Goal: Task Accomplishment & Management: Use online tool/utility

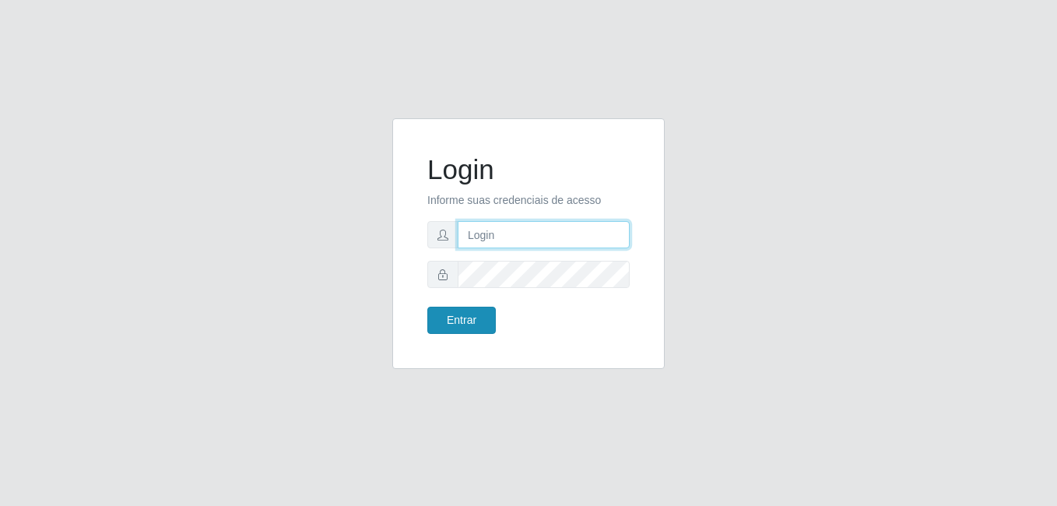
type input "[PERSON_NAME]"
click at [433, 319] on button "Entrar" at bounding box center [461, 320] width 68 height 27
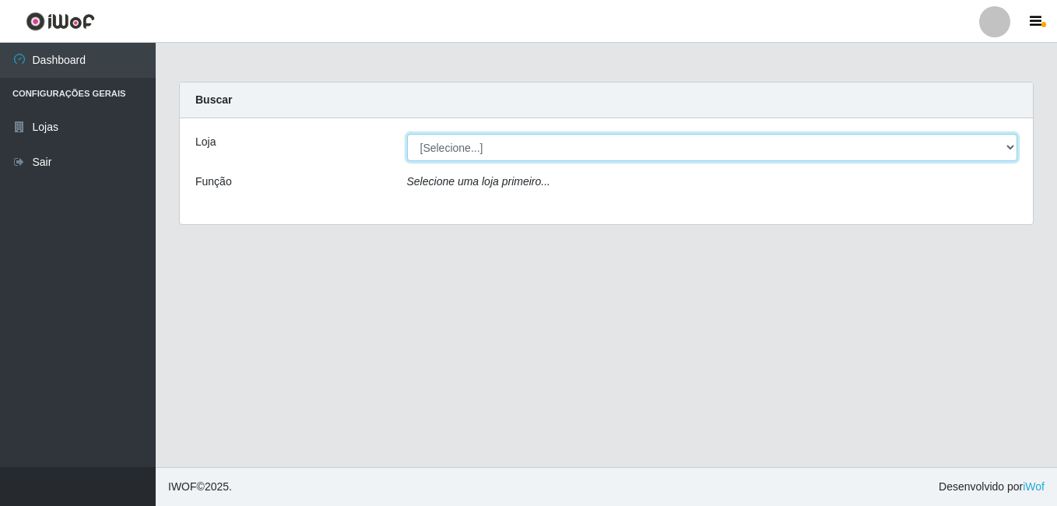
click at [544, 139] on select "[Selecione...] [PERSON_NAME]" at bounding box center [712, 147] width 611 height 27
select select "230"
click at [407, 134] on select "[Selecione...] [PERSON_NAME]" at bounding box center [712, 147] width 611 height 27
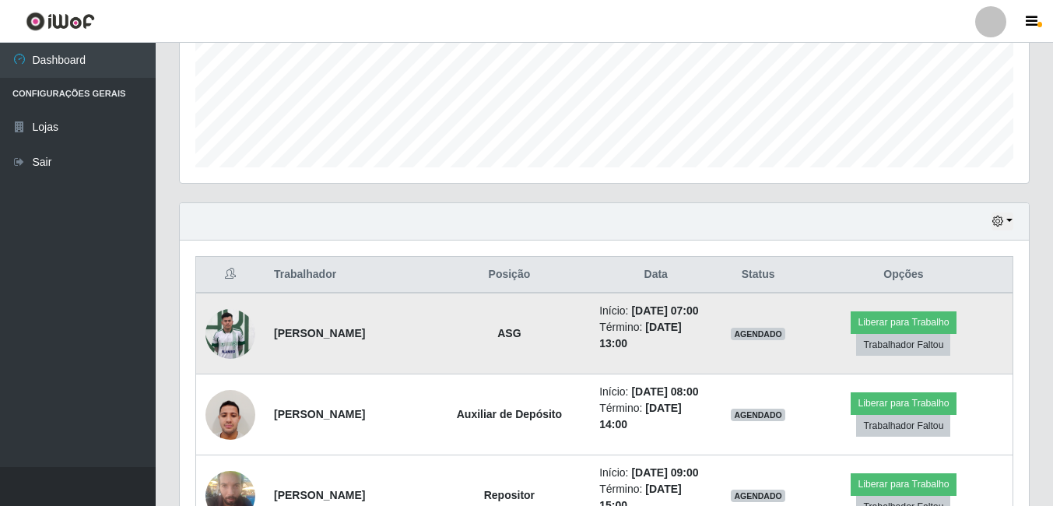
scroll to position [467, 0]
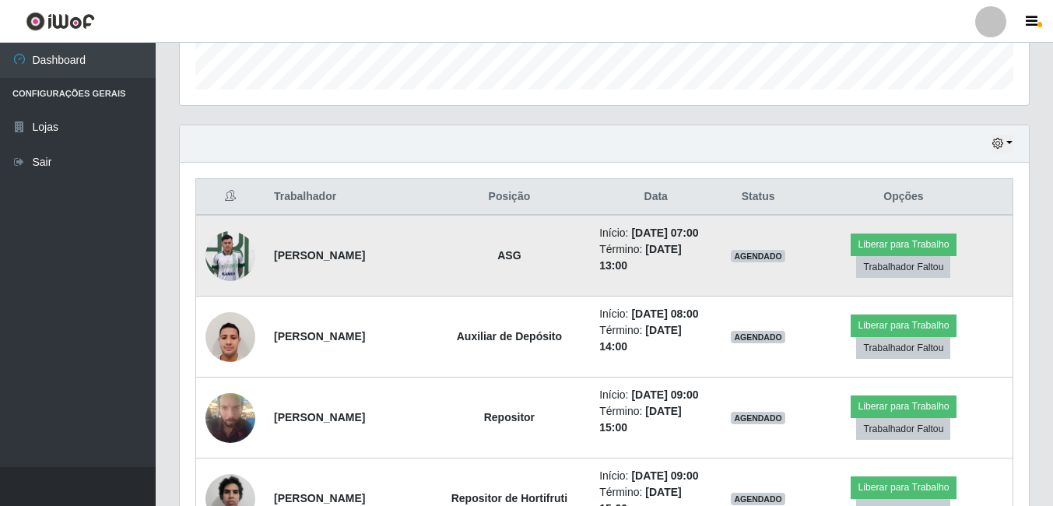
click at [227, 273] on img at bounding box center [230, 256] width 50 height 66
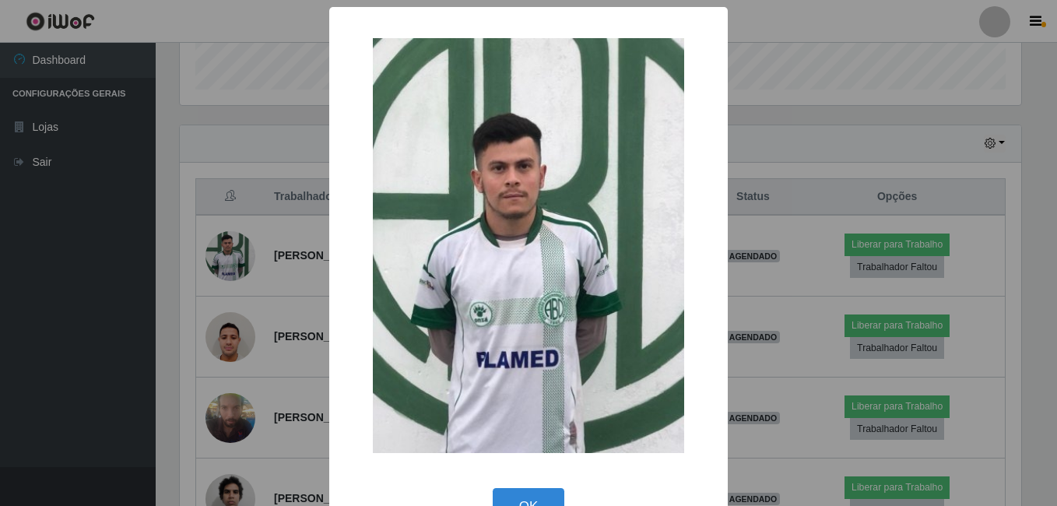
click at [183, 283] on div "× OK Cancel" at bounding box center [528, 253] width 1057 height 506
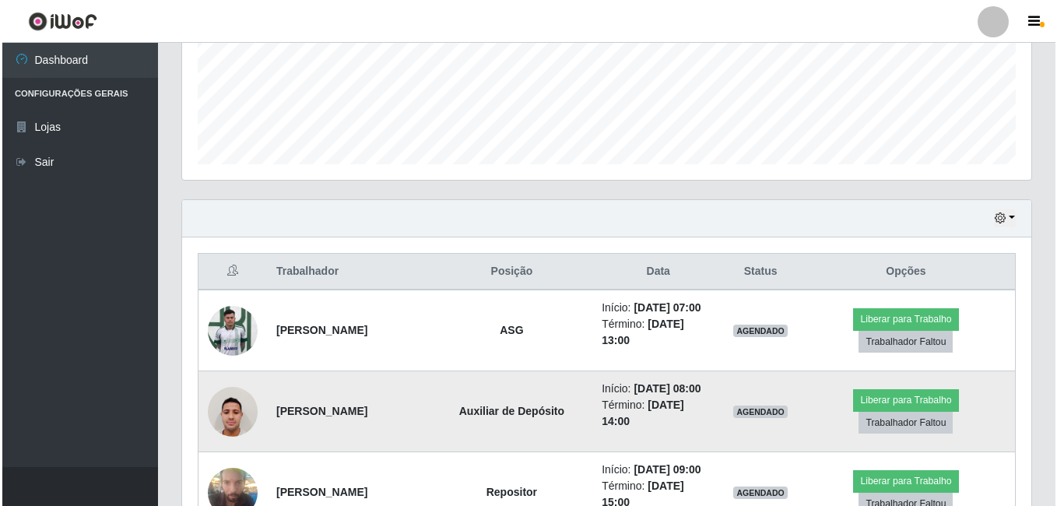
scroll to position [389, 0]
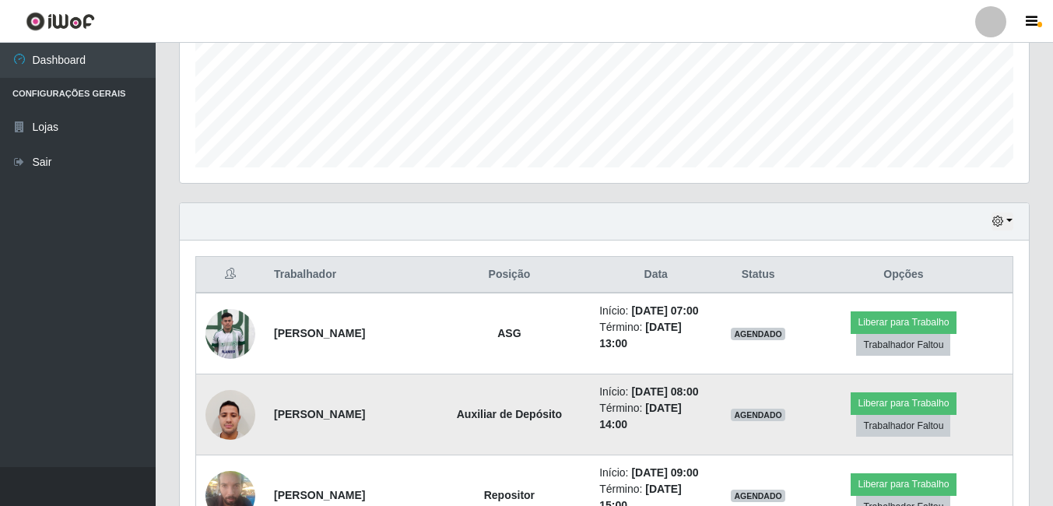
click at [248, 427] on img at bounding box center [230, 414] width 50 height 66
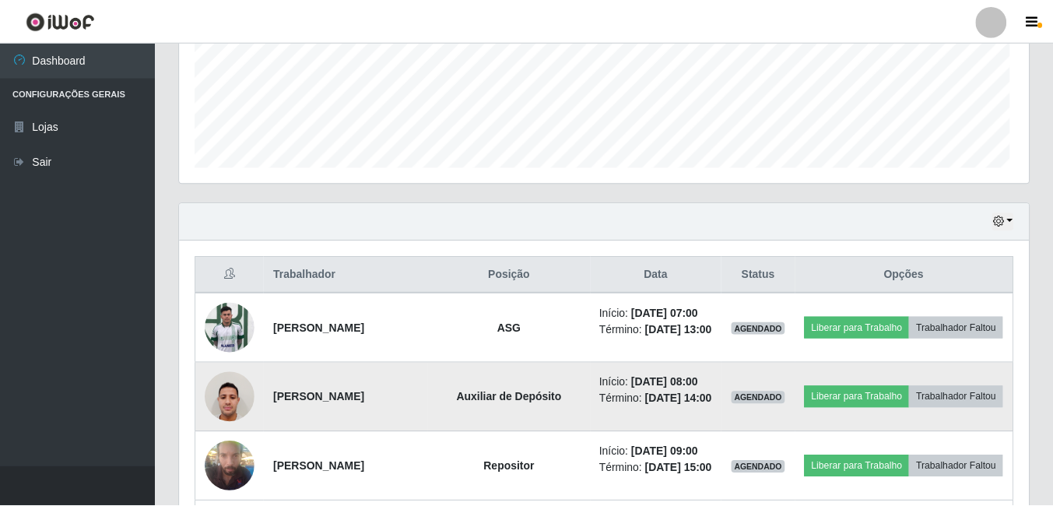
scroll to position [323, 841]
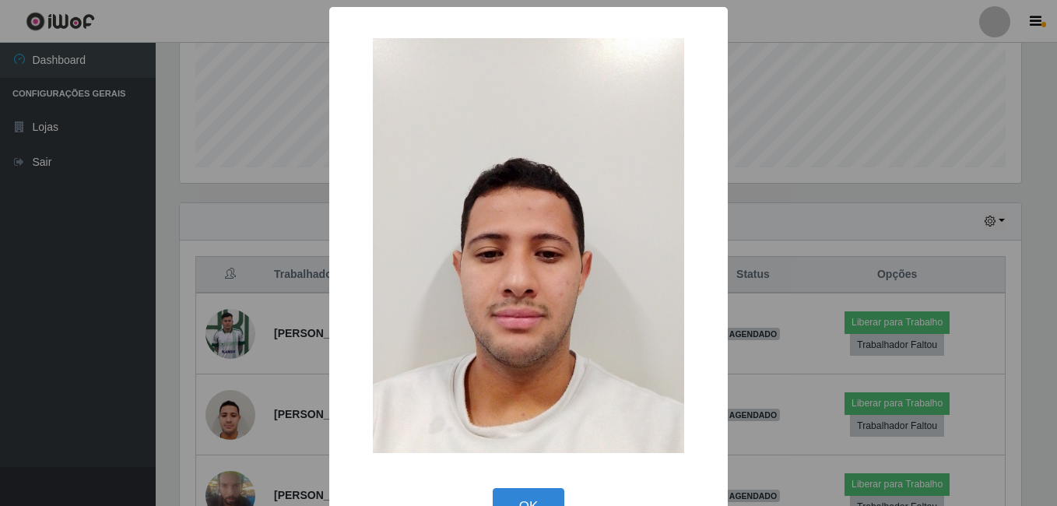
click at [511, 483] on div "× OK Cancel" at bounding box center [528, 276] width 398 height 538
click at [529, 500] on button "OK" at bounding box center [529, 506] width 72 height 37
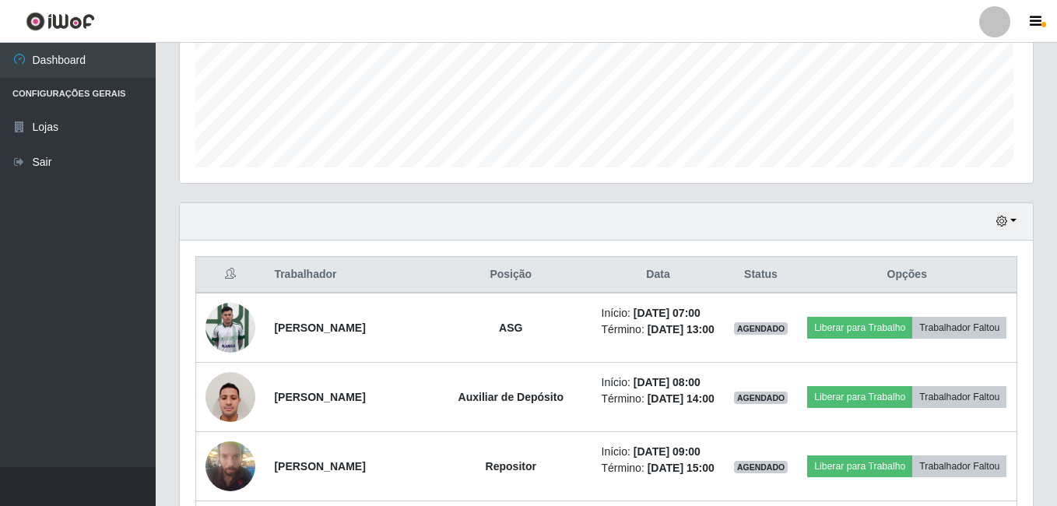
scroll to position [323, 849]
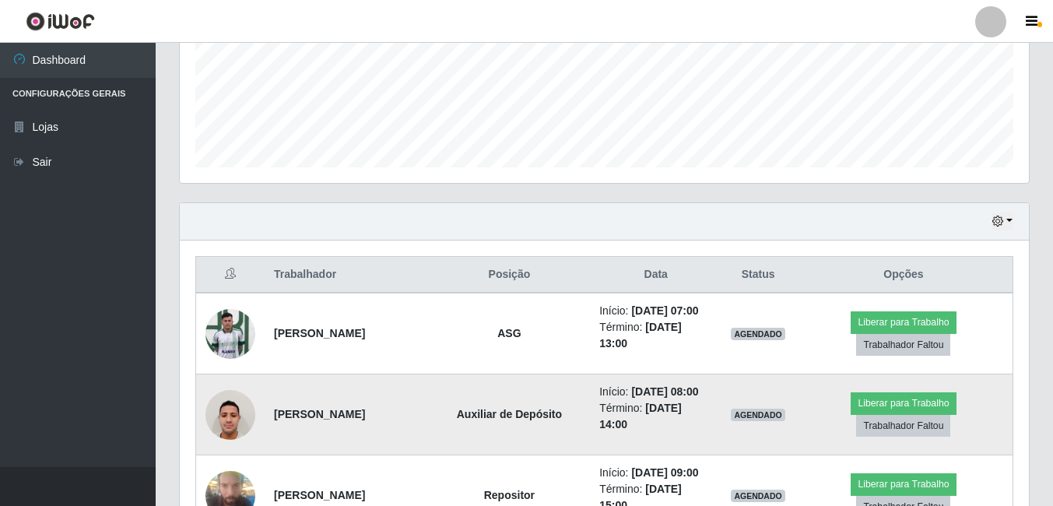
click at [225, 447] on img at bounding box center [230, 414] width 50 height 66
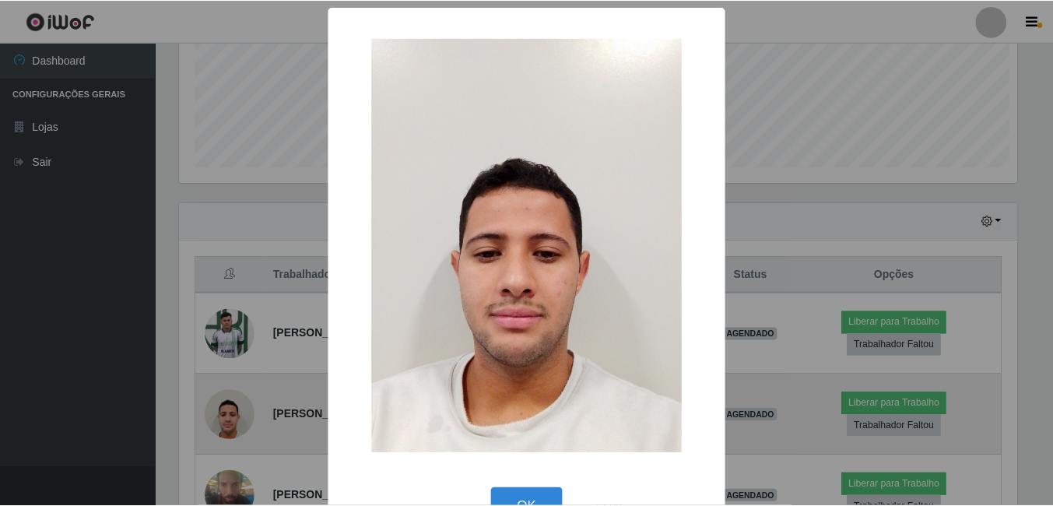
scroll to position [323, 841]
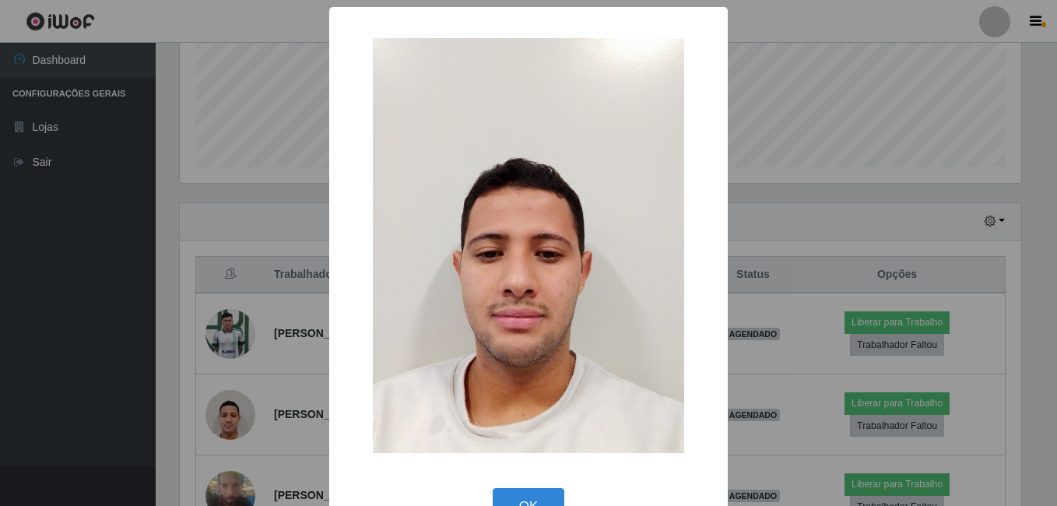
click at [184, 360] on div "× OK Cancel" at bounding box center [528, 253] width 1057 height 506
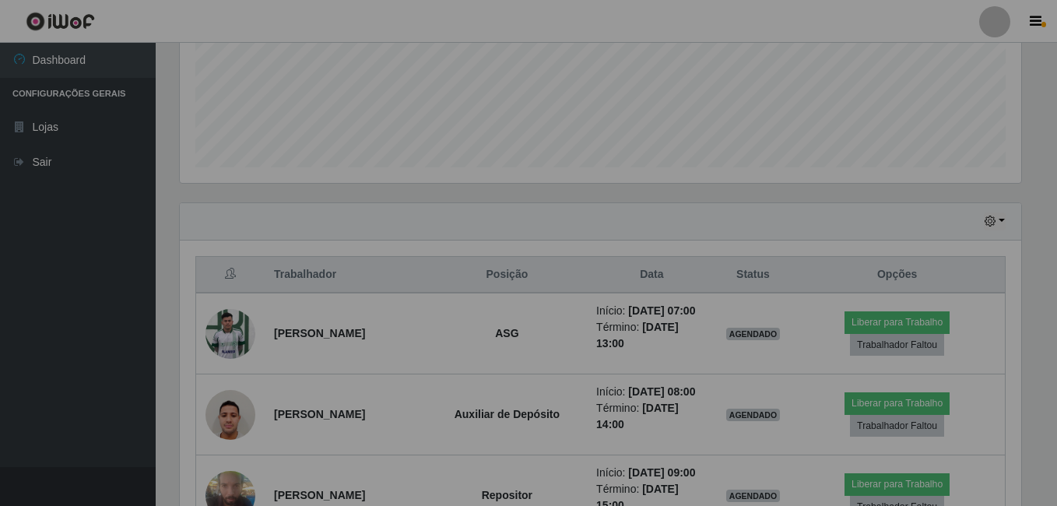
scroll to position [323, 849]
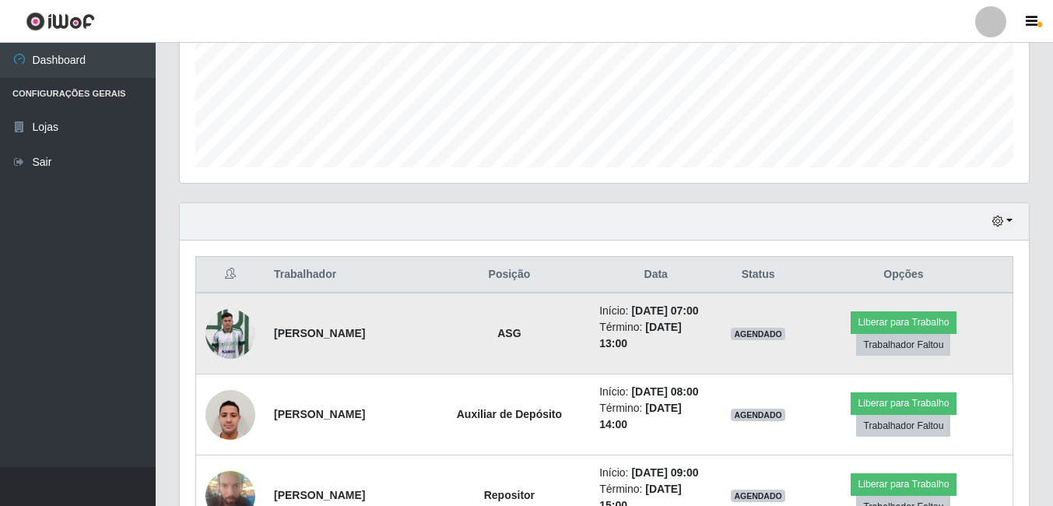
click at [234, 342] on img at bounding box center [230, 333] width 50 height 66
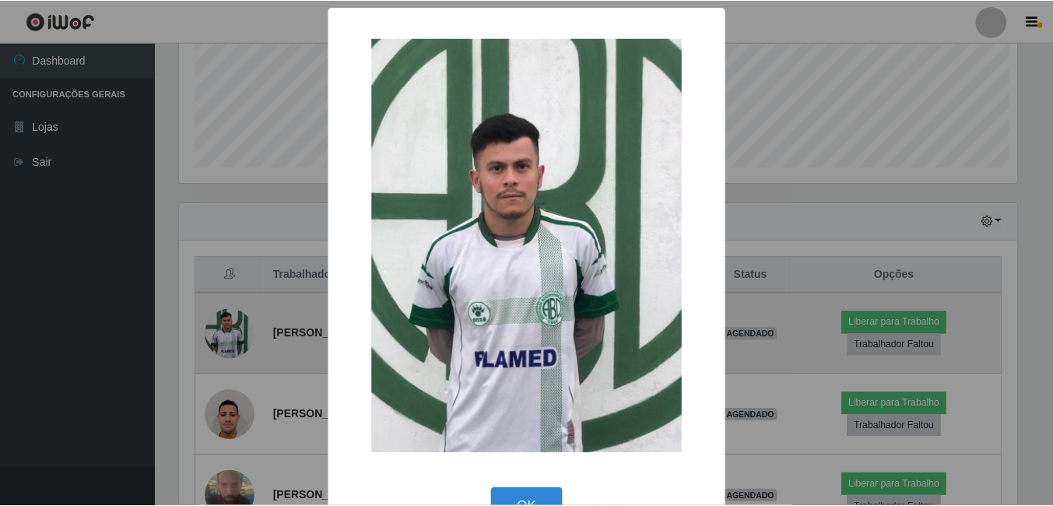
scroll to position [323, 841]
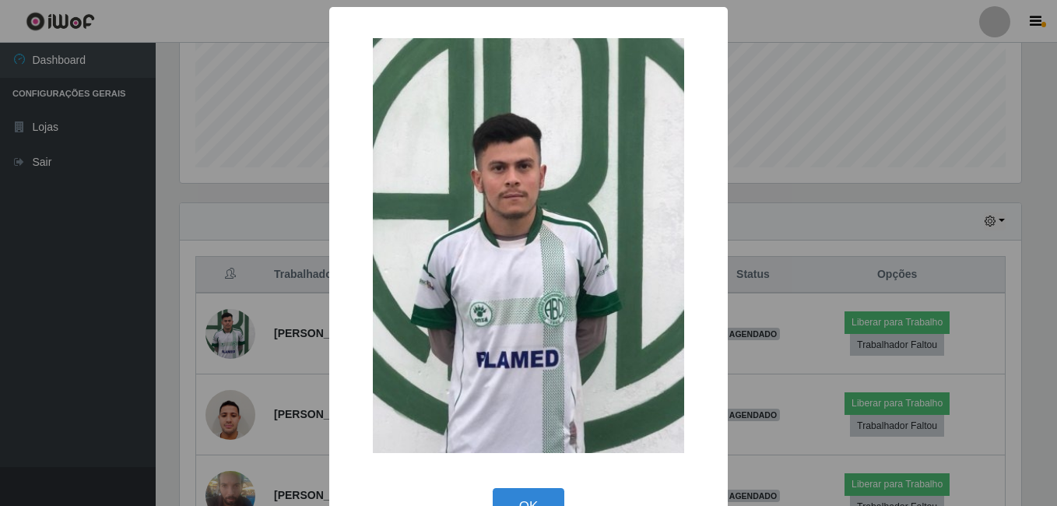
click at [192, 367] on div "× OK Cancel" at bounding box center [528, 253] width 1057 height 506
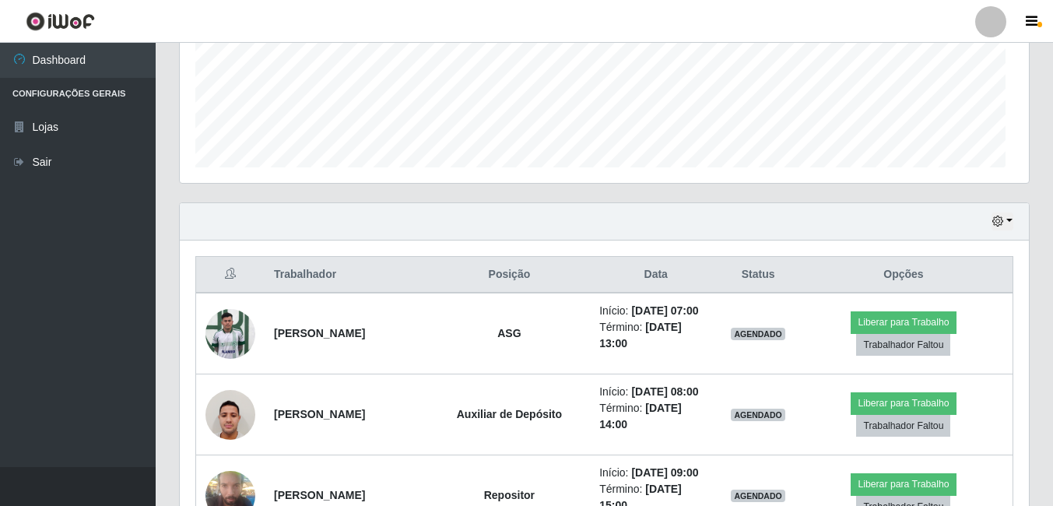
scroll to position [323, 849]
click at [1040, 79] on div "Agendamentos Day Month 10/09 Agendamentos 61" at bounding box center [604, 30] width 874 height 343
click at [571, 238] on div "Hoje 1 dia 3 dias 1 Semana Não encerrados" at bounding box center [604, 221] width 849 height 37
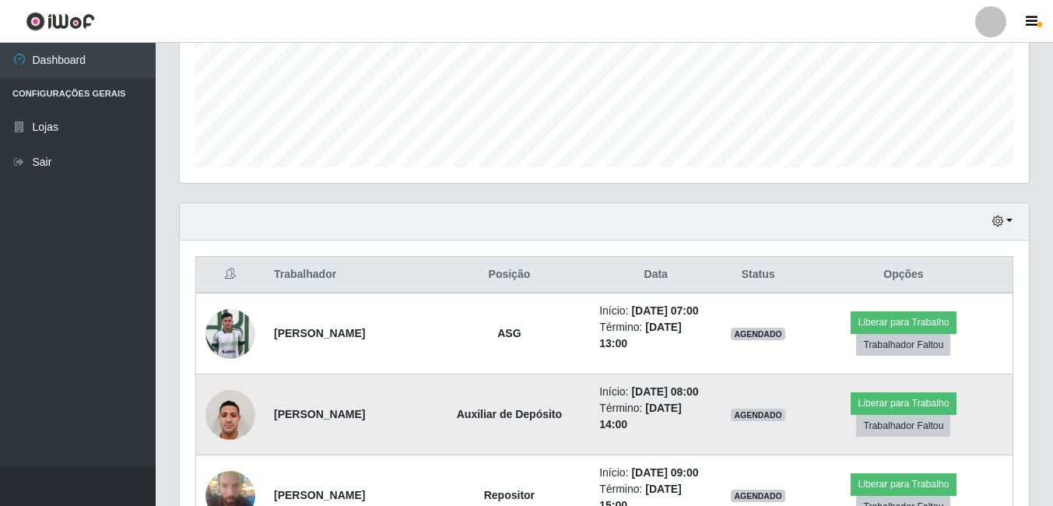
scroll to position [467, 0]
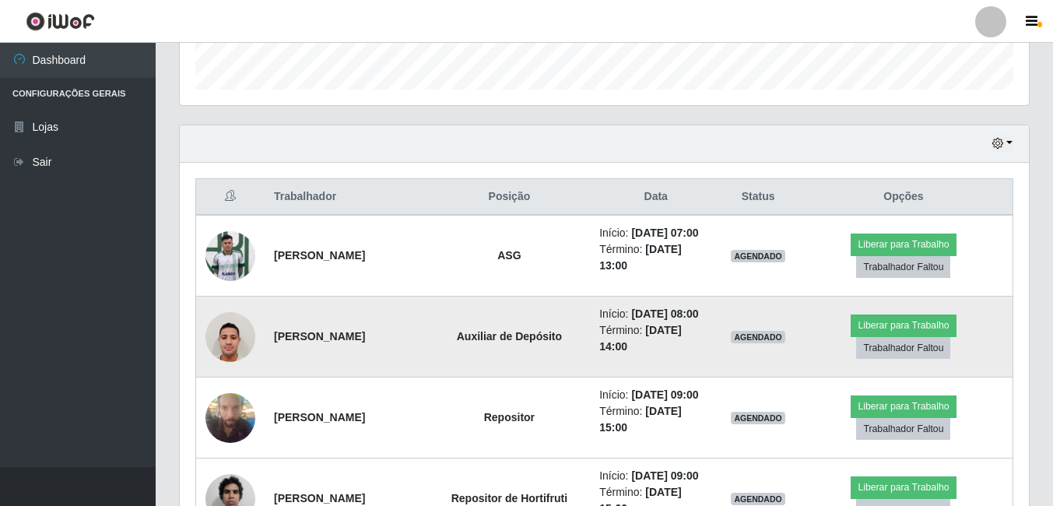
click at [232, 368] on img at bounding box center [230, 336] width 50 height 66
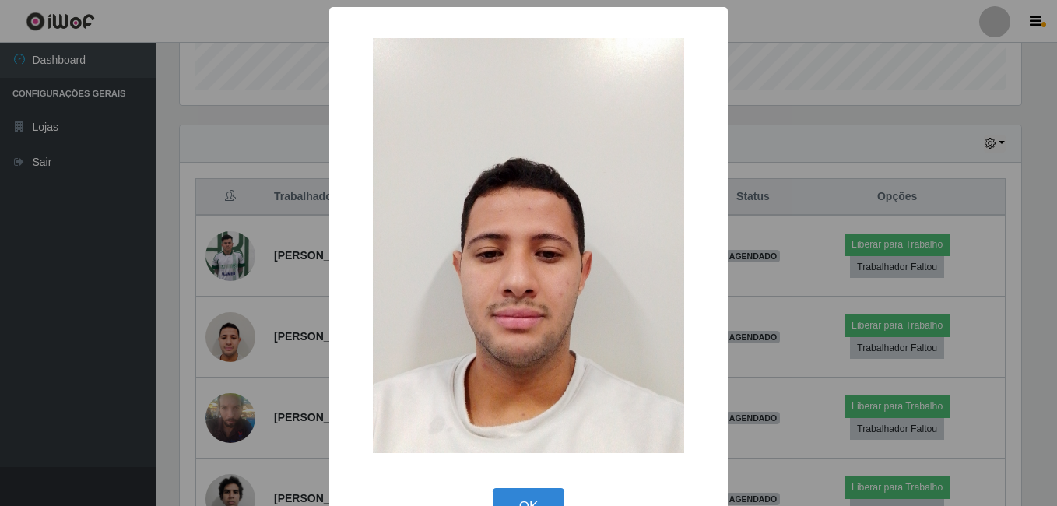
click at [170, 412] on div "× OK Cancel" at bounding box center [528, 253] width 1057 height 506
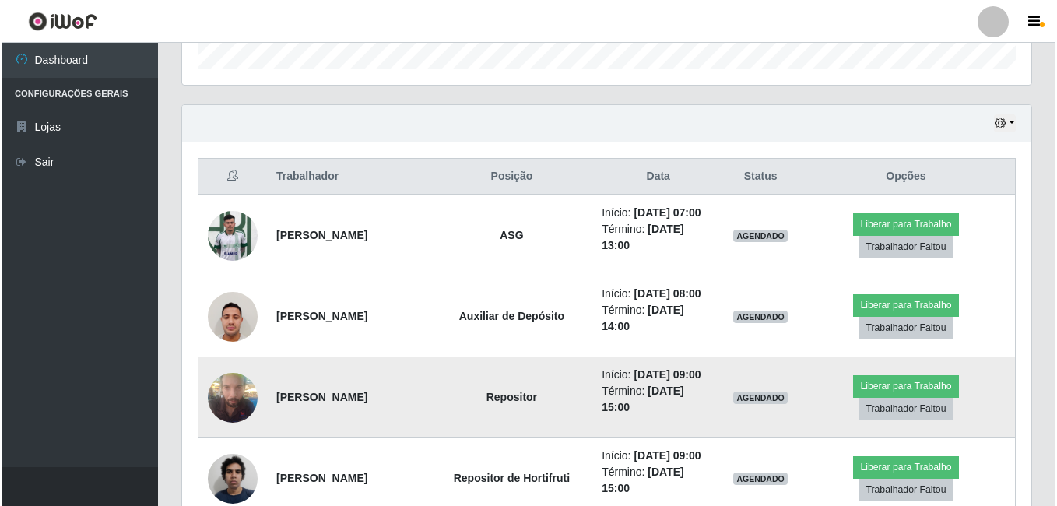
scroll to position [622, 0]
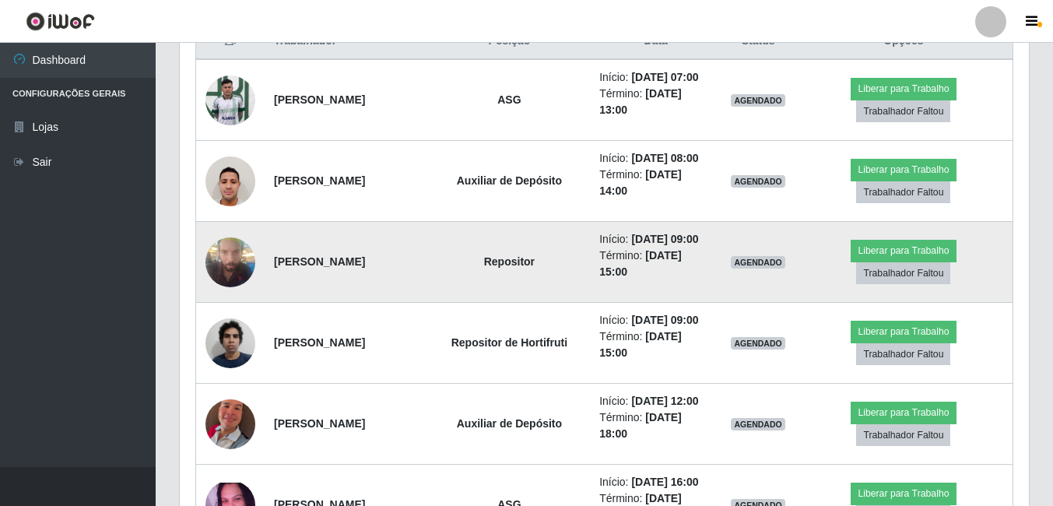
click at [237, 295] on img at bounding box center [230, 262] width 50 height 66
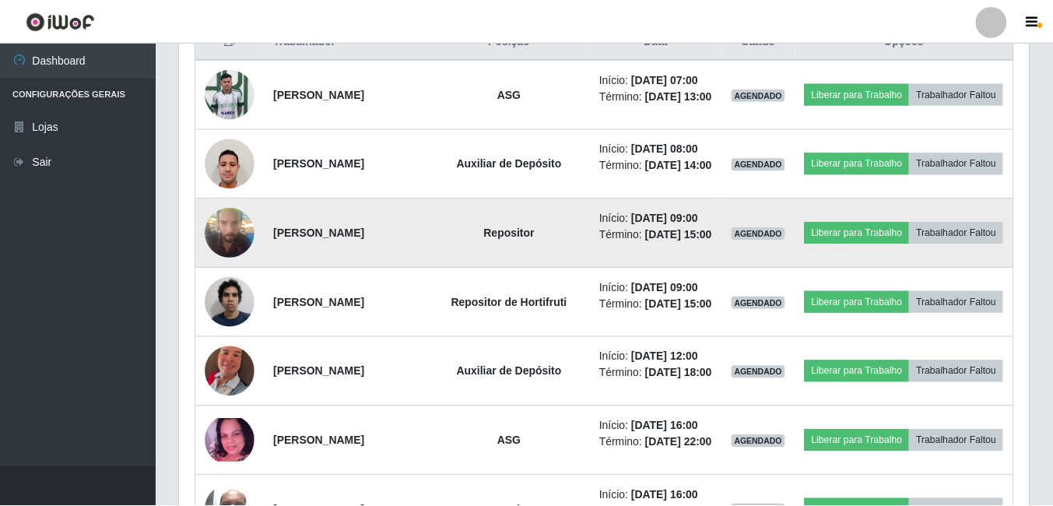
scroll to position [323, 841]
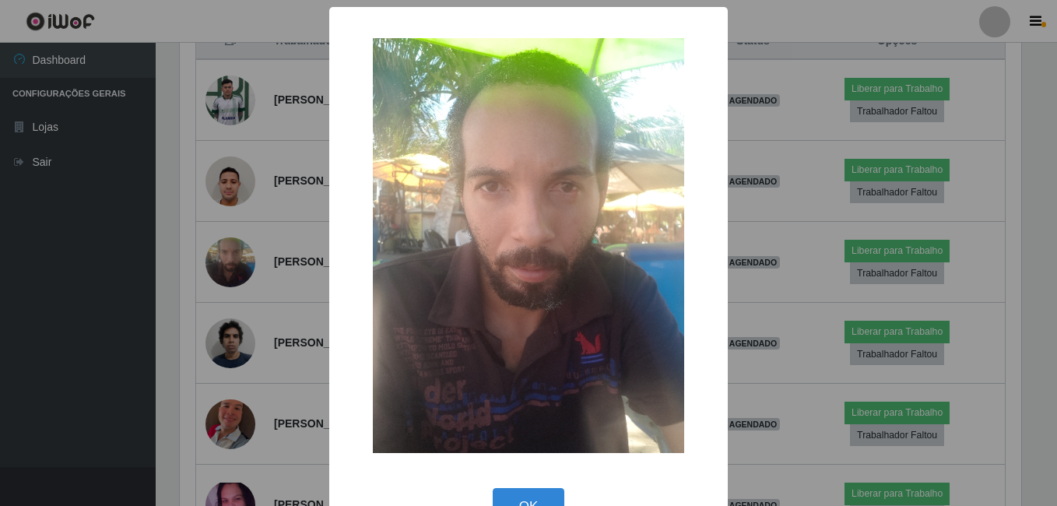
click at [219, 317] on div "× OK Cancel" at bounding box center [528, 253] width 1057 height 506
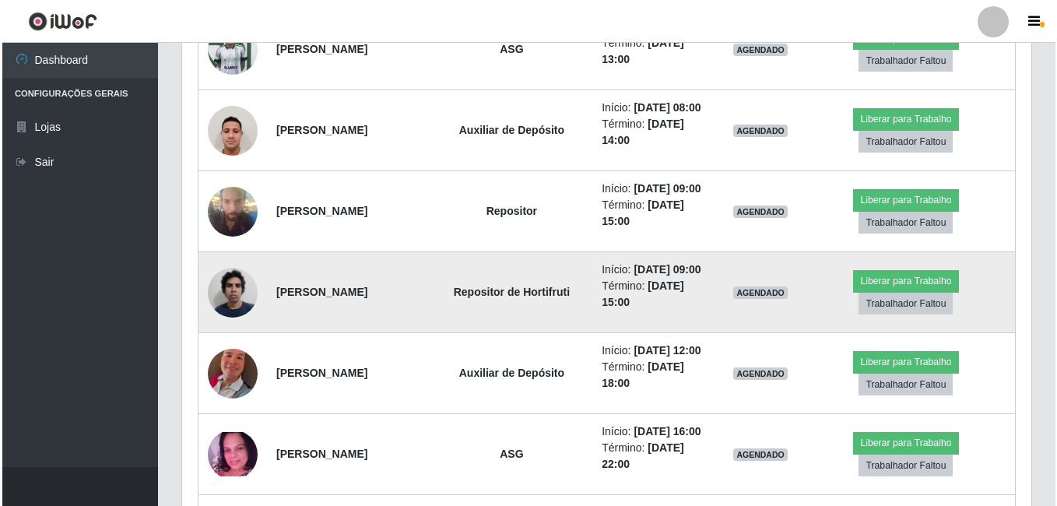
scroll to position [700, 0]
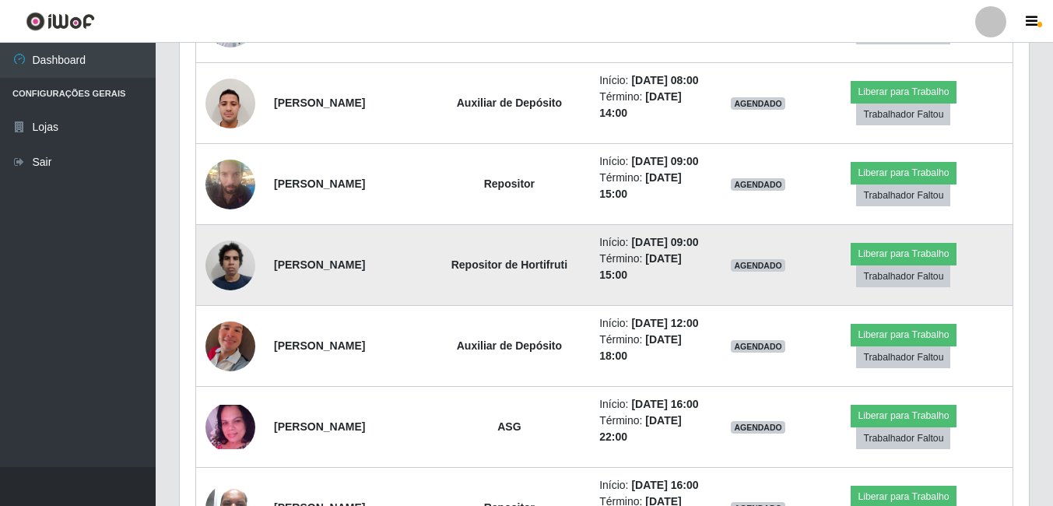
click at [230, 298] on img at bounding box center [230, 265] width 50 height 66
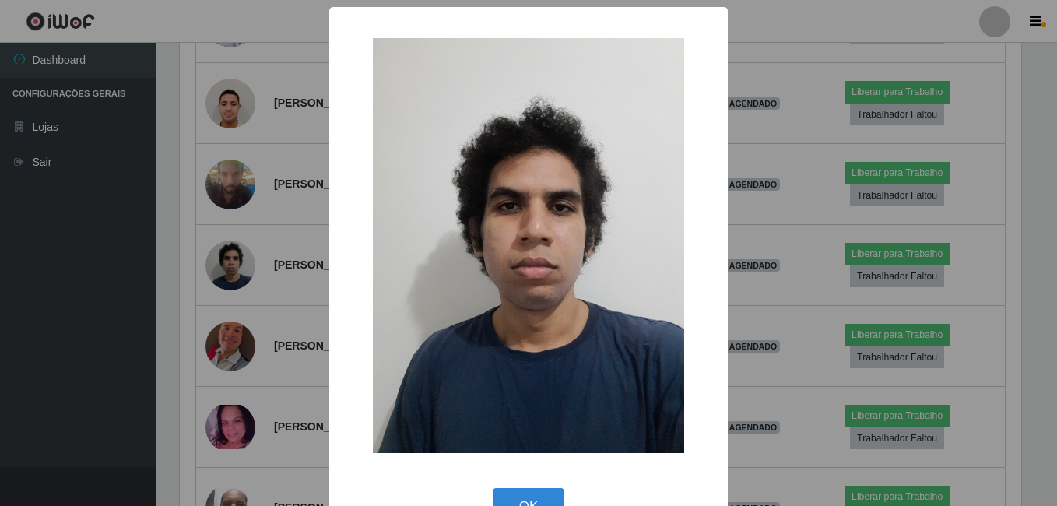
click at [188, 347] on div "× OK Cancel" at bounding box center [528, 253] width 1057 height 506
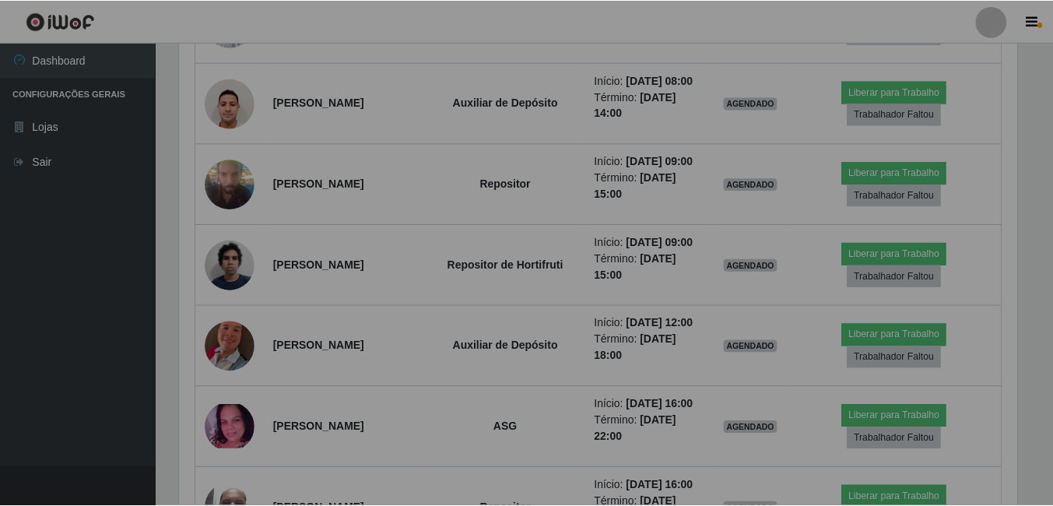
scroll to position [323, 849]
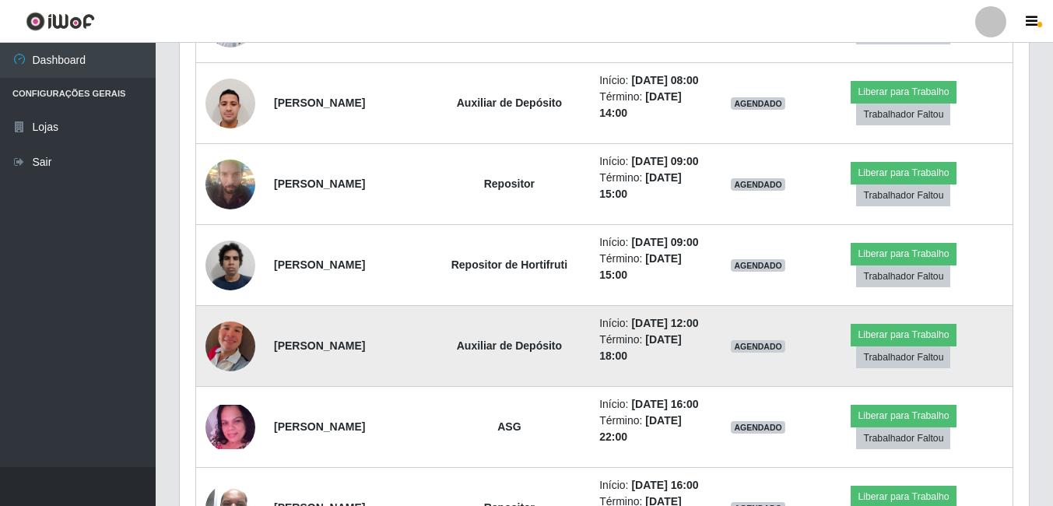
click at [222, 391] on img at bounding box center [230, 346] width 50 height 89
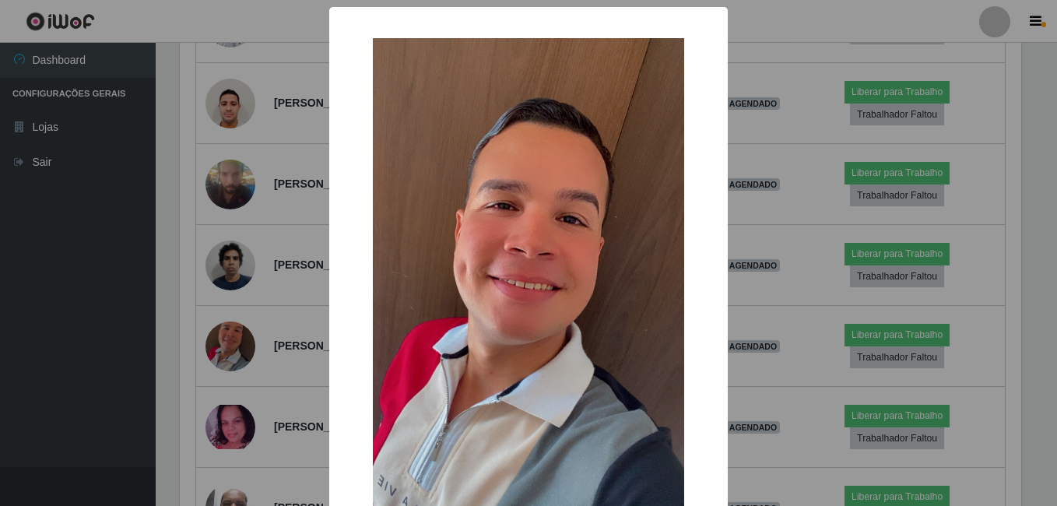
click at [205, 418] on div "× OK Cancel" at bounding box center [528, 253] width 1057 height 506
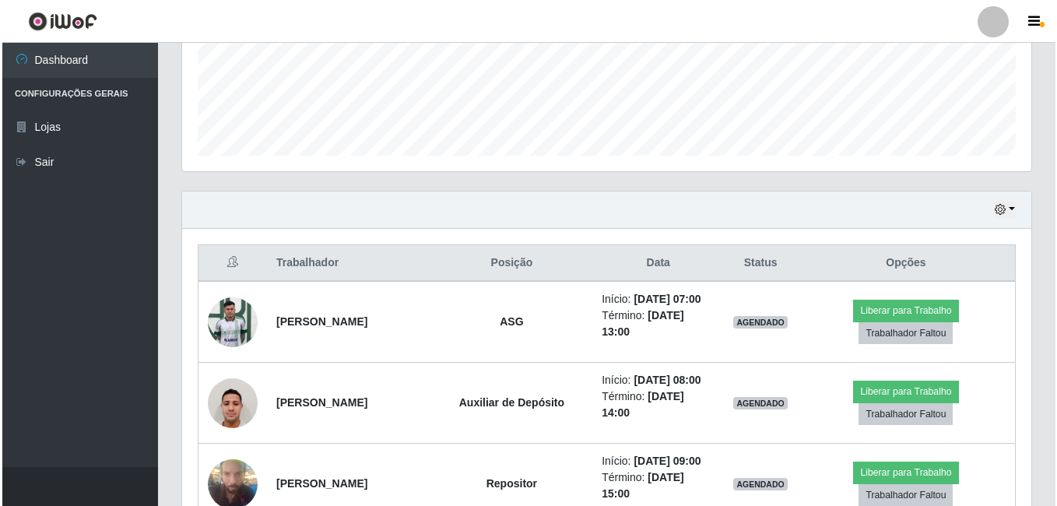
scroll to position [387, 0]
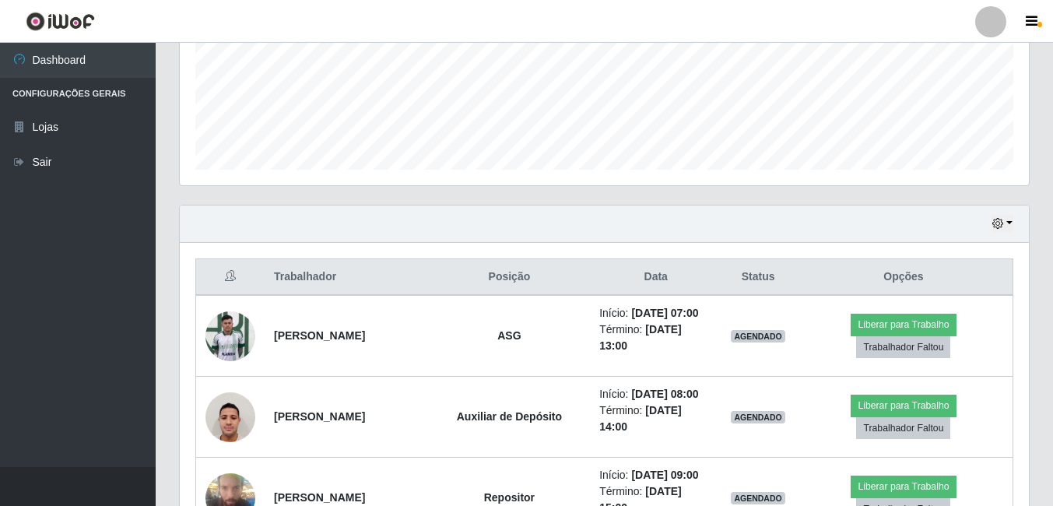
click at [552, 237] on div "Hoje 1 dia 3 dias 1 Semana Não encerrados" at bounding box center [604, 223] width 849 height 37
click at [570, 275] on th "Posição" at bounding box center [510, 277] width 162 height 37
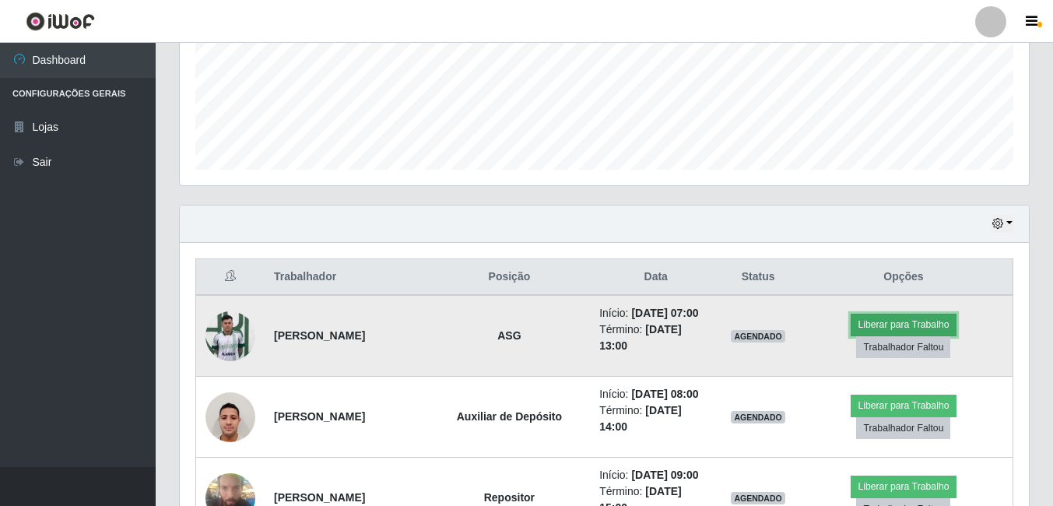
click at [892, 321] on button "Liberar para Trabalho" at bounding box center [902, 325] width 105 height 22
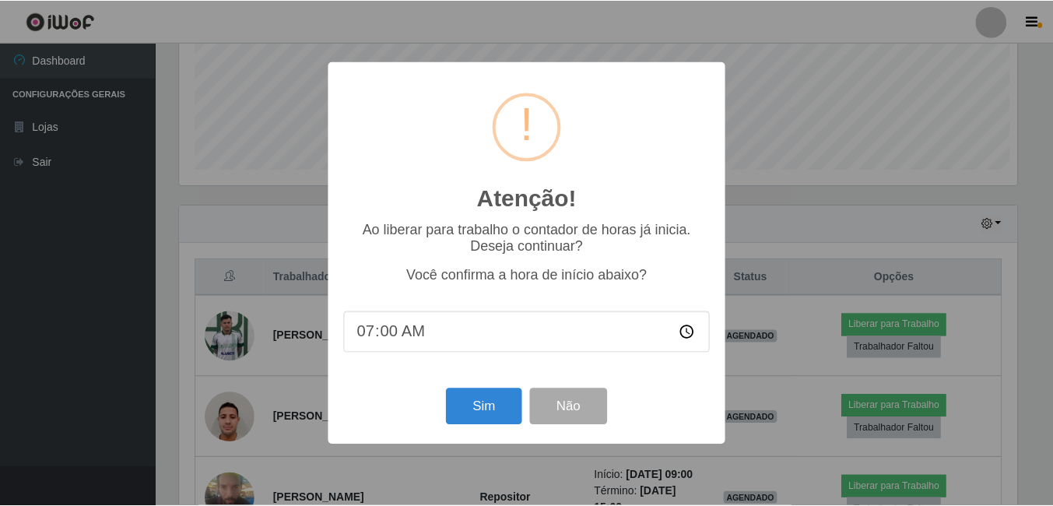
scroll to position [323, 841]
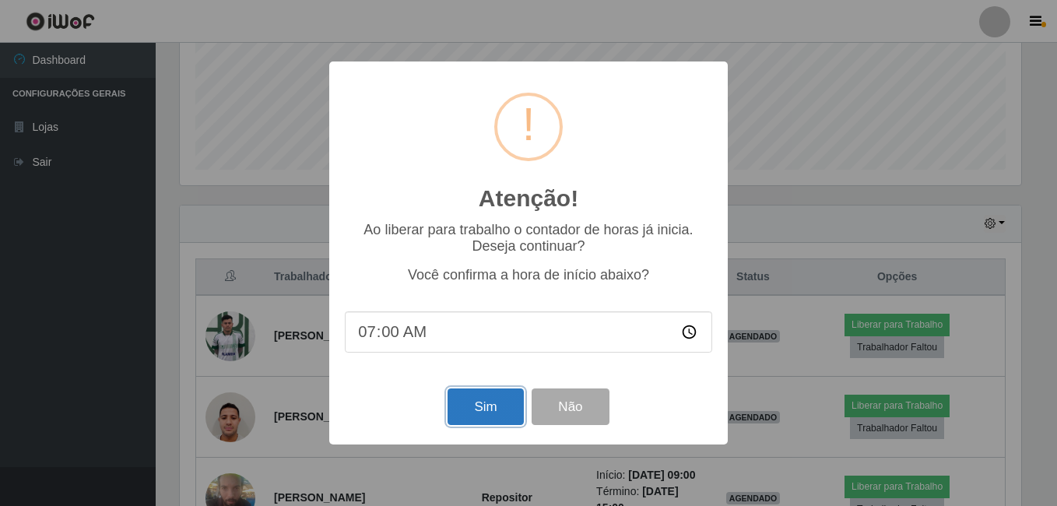
click at [477, 392] on button "Sim" at bounding box center [484, 406] width 75 height 37
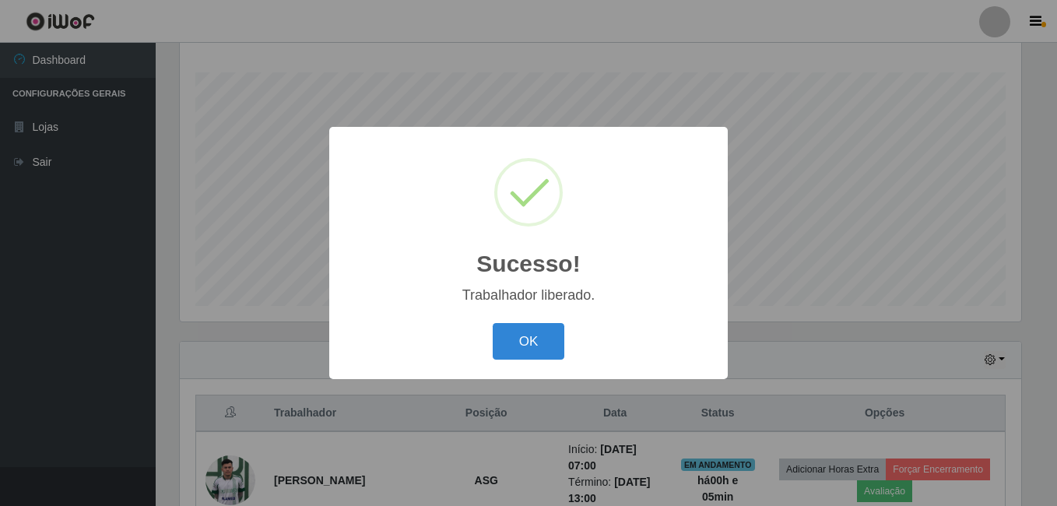
click at [493, 323] on button "OK" at bounding box center [529, 341] width 72 height 37
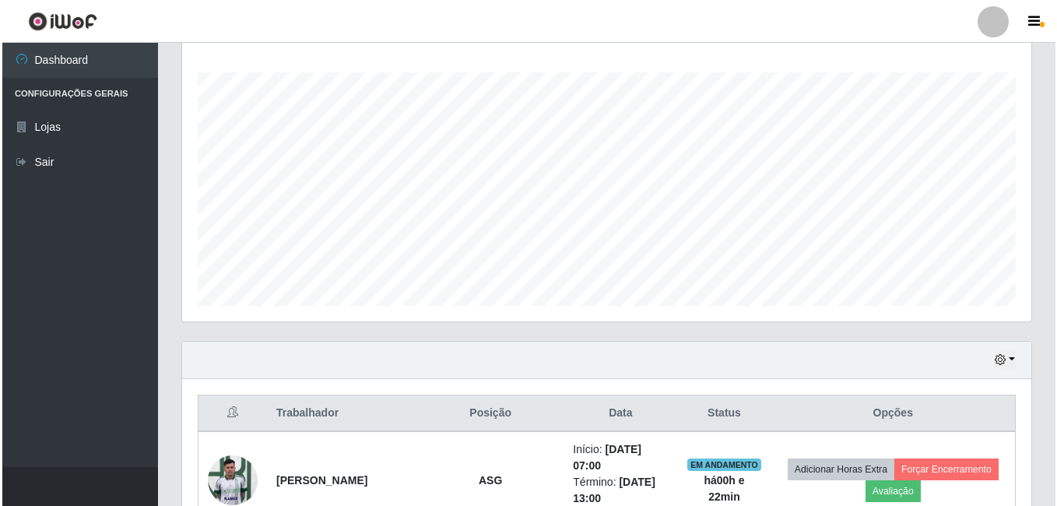
scroll to position [562, 0]
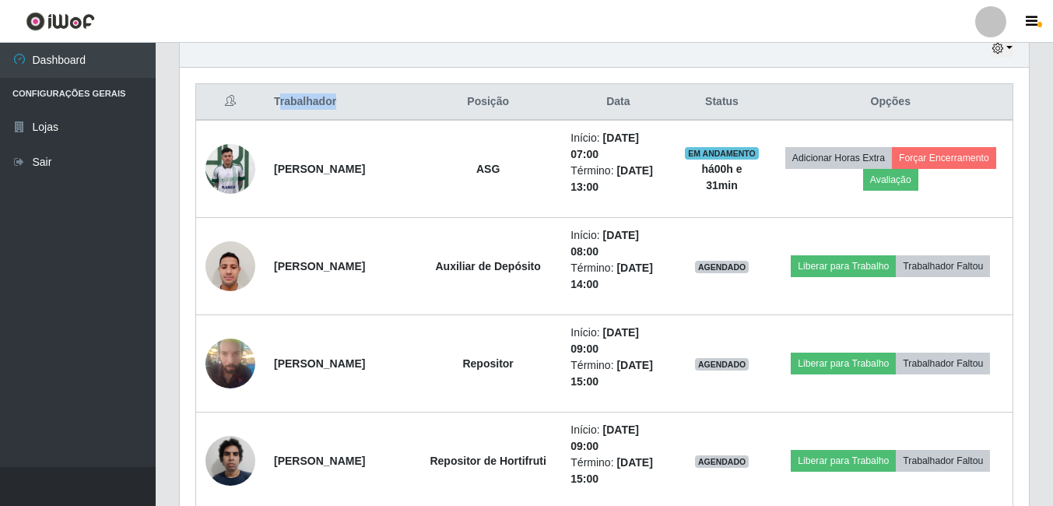
drag, startPoint x: 336, startPoint y: 106, endPoint x: 276, endPoint y: 109, distance: 60.0
click at [276, 109] on th "Trabalhador" at bounding box center [340, 102] width 150 height 37
drag, startPoint x: 275, startPoint y: 109, endPoint x: 232, endPoint y: 93, distance: 46.5
click at [232, 93] on th at bounding box center [230, 102] width 69 height 37
drag, startPoint x: 528, startPoint y: 96, endPoint x: 474, endPoint y: 95, distance: 53.7
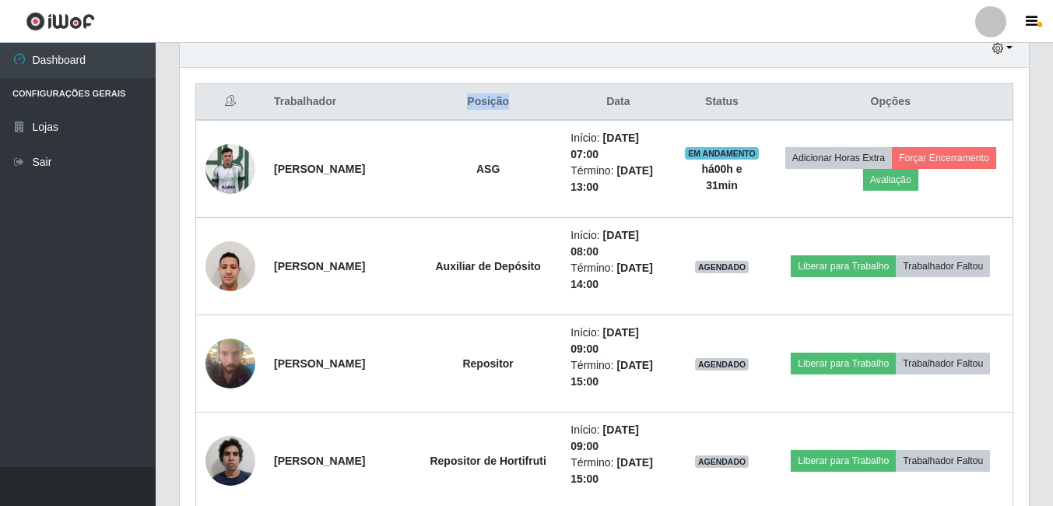
click at [474, 95] on th "Posição" at bounding box center [488, 102] width 146 height 37
click at [648, 98] on th "Data" at bounding box center [618, 102] width 114 height 37
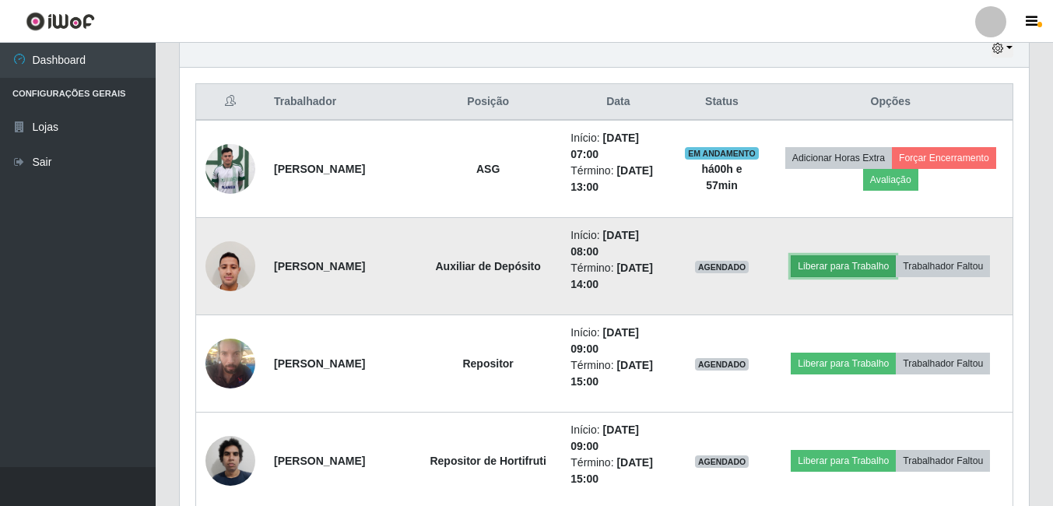
click at [836, 255] on button "Liberar para Trabalho" at bounding box center [843, 266] width 105 height 22
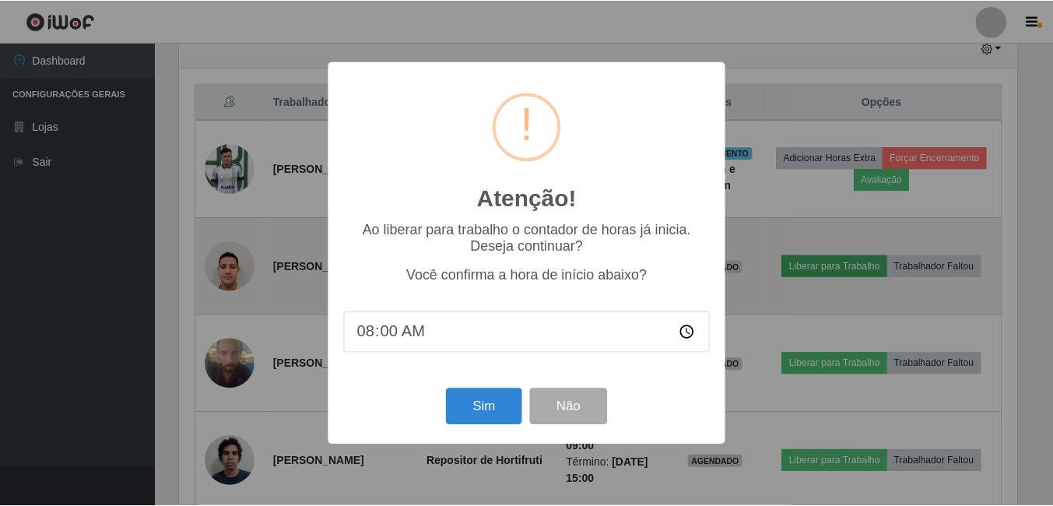
scroll to position [323, 841]
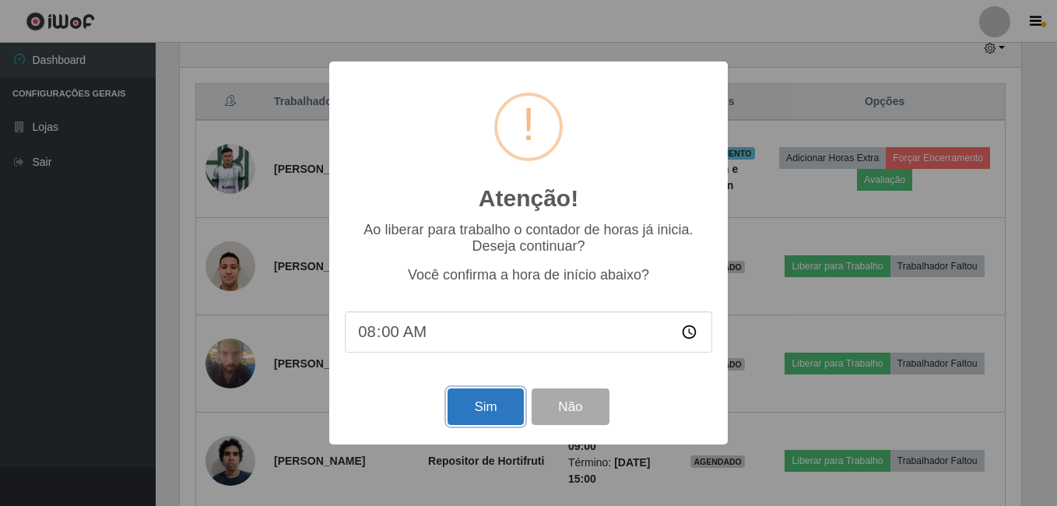
click at [457, 397] on button "Sim" at bounding box center [484, 406] width 75 height 37
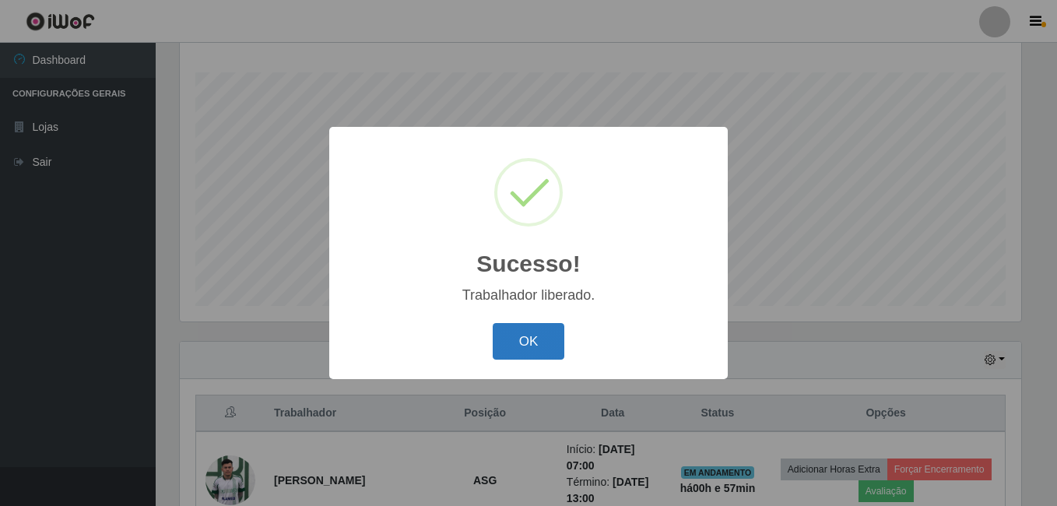
click at [511, 356] on button "OK" at bounding box center [529, 341] width 72 height 37
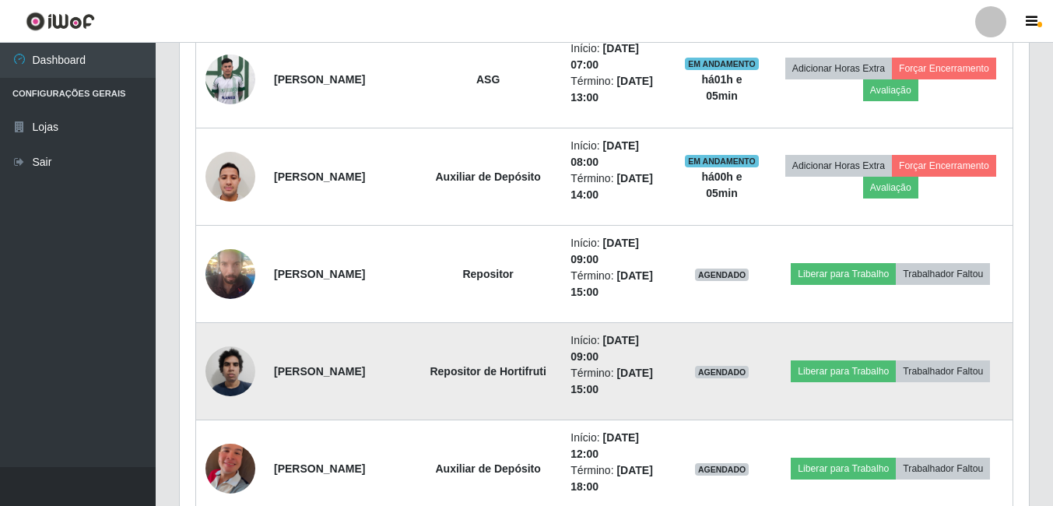
scroll to position [717, 0]
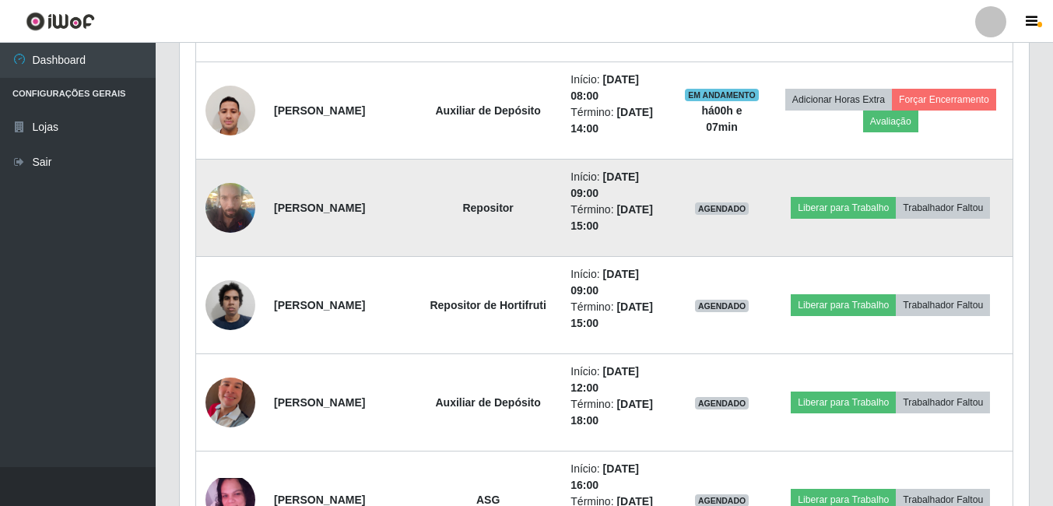
click at [198, 242] on td at bounding box center [230, 208] width 69 height 97
